Goal: Task Accomplishment & Management: Manage account settings

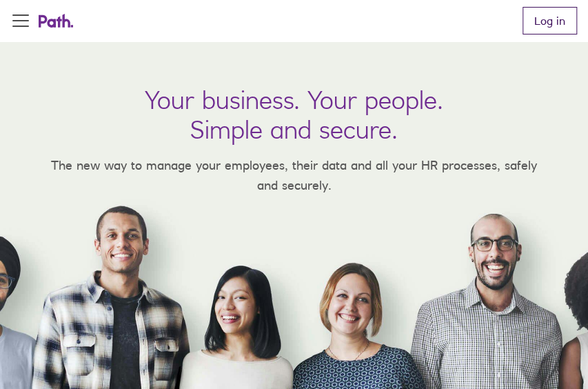
click at [549, 15] on link "Log in" at bounding box center [550, 21] width 54 height 28
click at [554, 19] on link "Log in" at bounding box center [550, 21] width 54 height 28
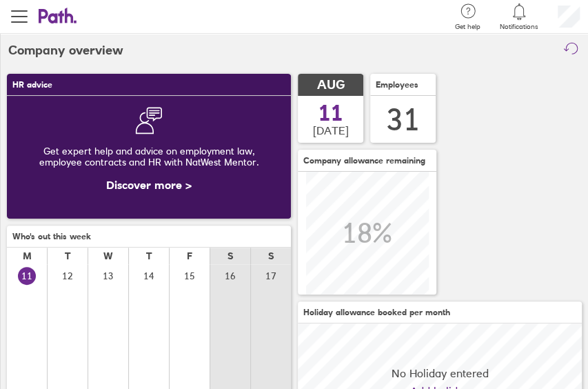
scroll to position [123, 284]
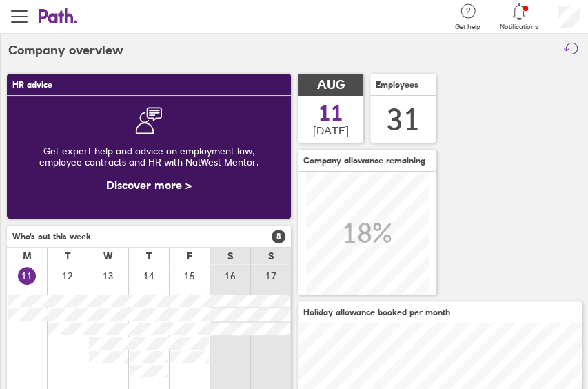
click at [516, 16] on icon at bounding box center [519, 11] width 17 height 17
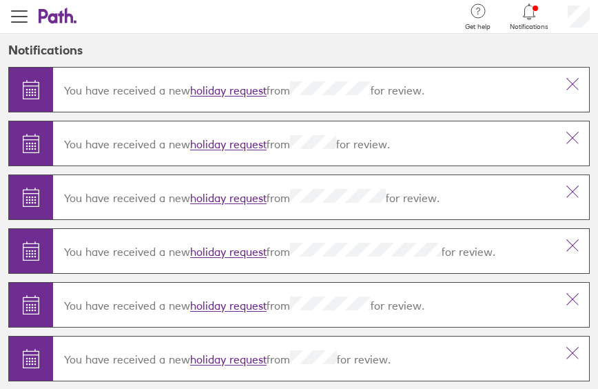
click at [232, 90] on link "holiday request" at bounding box center [228, 91] width 77 height 14
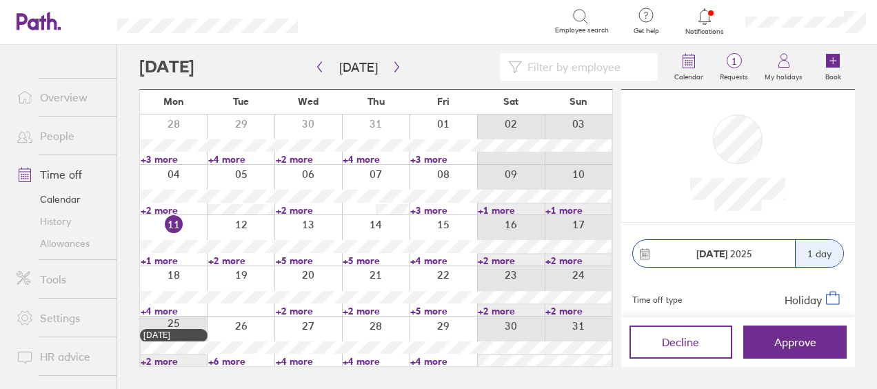
click at [291, 258] on link "+5 more" at bounding box center [309, 260] width 66 height 12
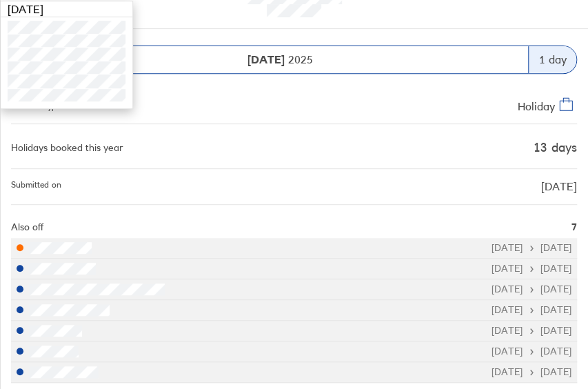
scroll to position [260, 0]
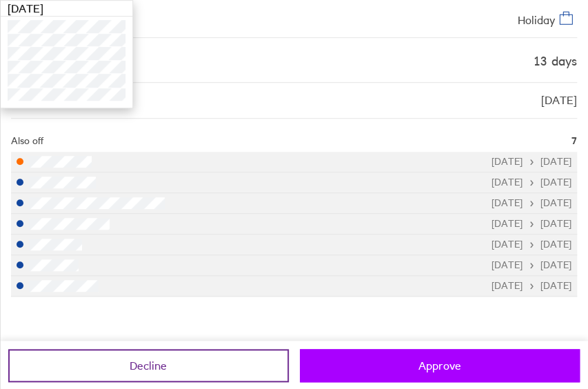
click at [422, 361] on span "Approve" at bounding box center [439, 365] width 42 height 12
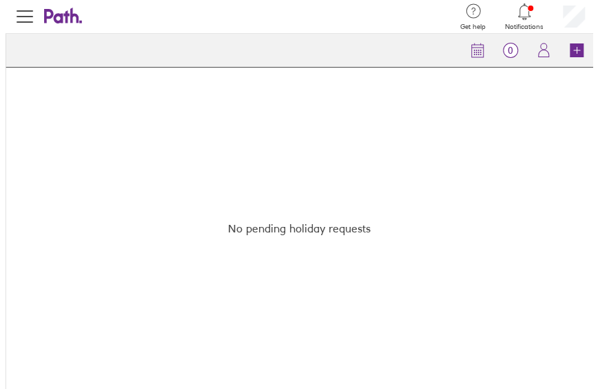
scroll to position [0, 0]
